Goal: Information Seeking & Learning: Learn about a topic

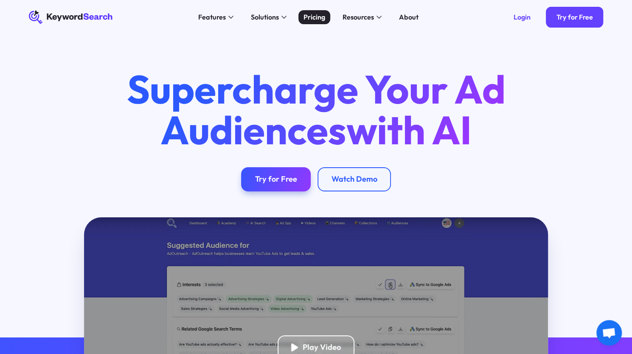
click at [312, 22] on link "Pricing" at bounding box center [314, 17] width 32 height 14
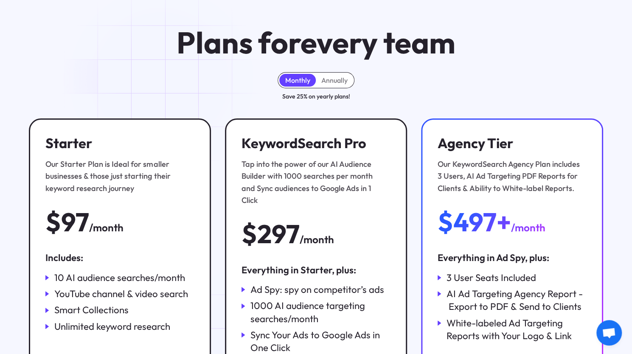
click at [163, 79] on div "Monthly Annually Save 25% on yearly plans!" at bounding box center [316, 86] width 574 height 29
